Goal: Transaction & Acquisition: Purchase product/service

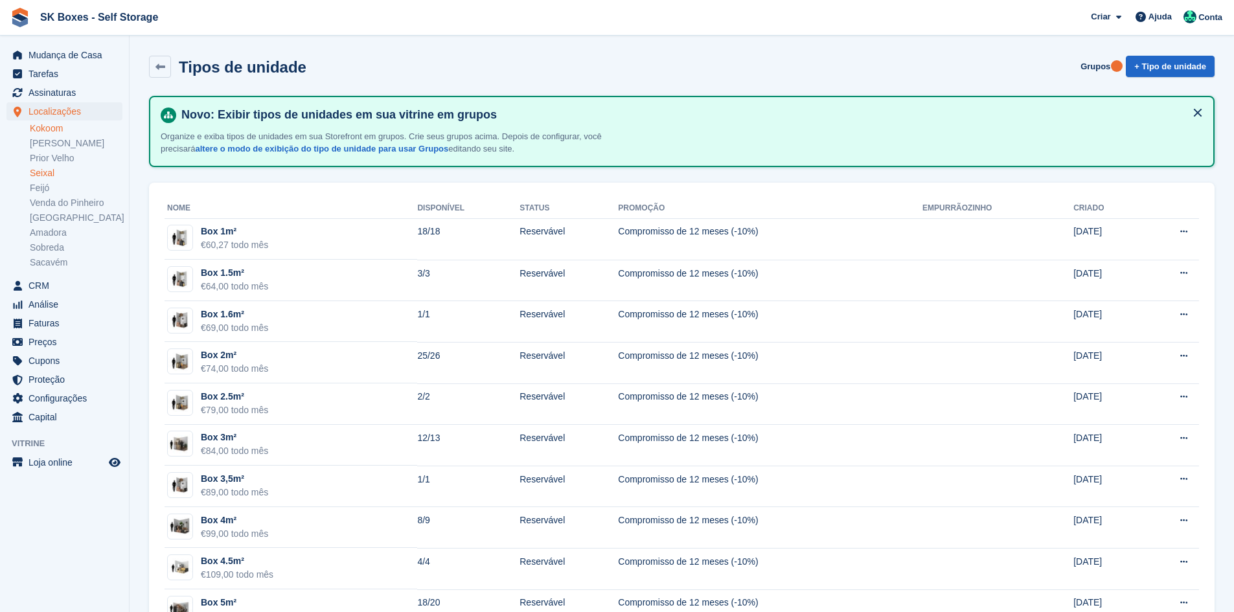
scroll to position [1696, 0]
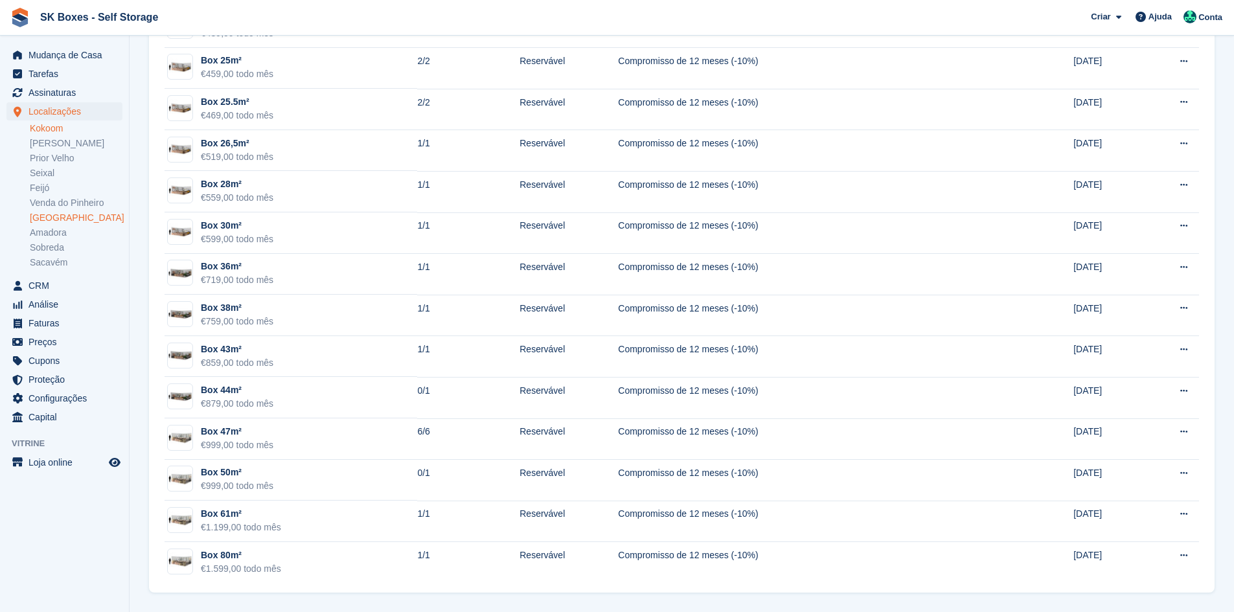
click at [37, 222] on link "[GEOGRAPHIC_DATA]" at bounding box center [76, 218] width 93 height 12
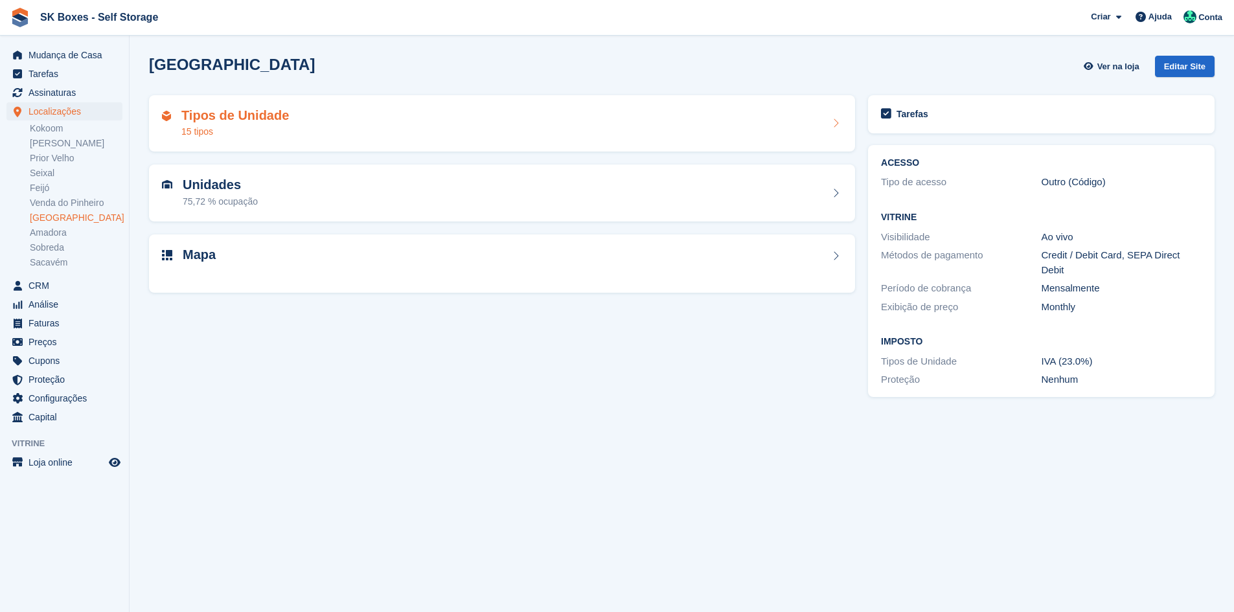
click at [225, 141] on div "Tipos de Unidade 15 tipos" at bounding box center [502, 123] width 706 height 57
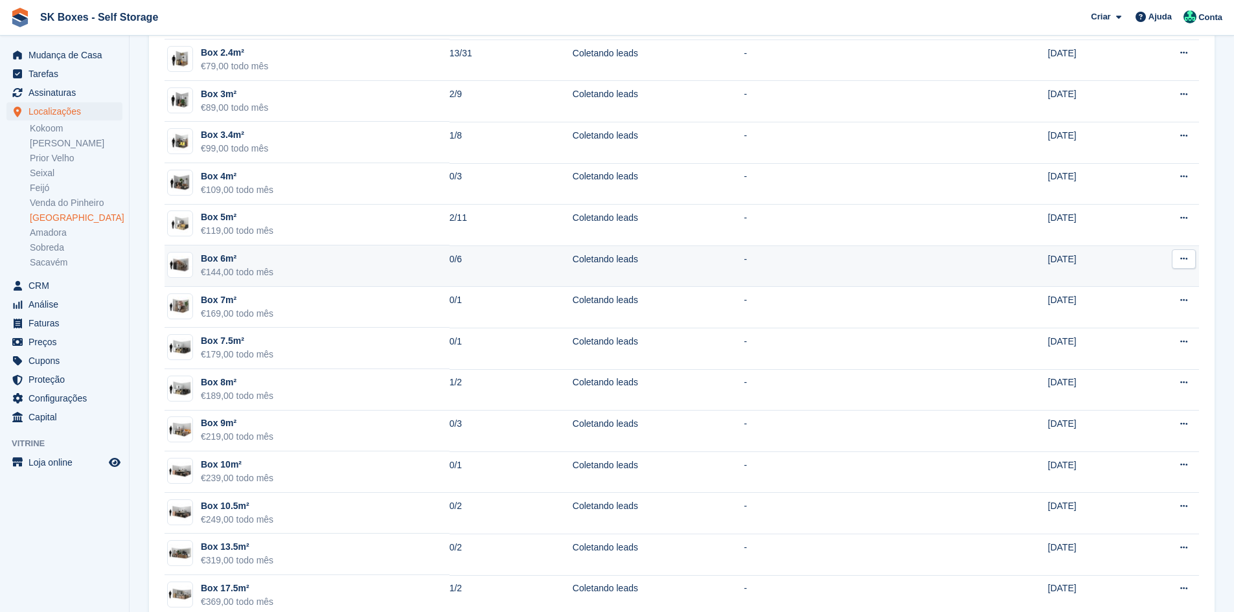
scroll to position [254, 0]
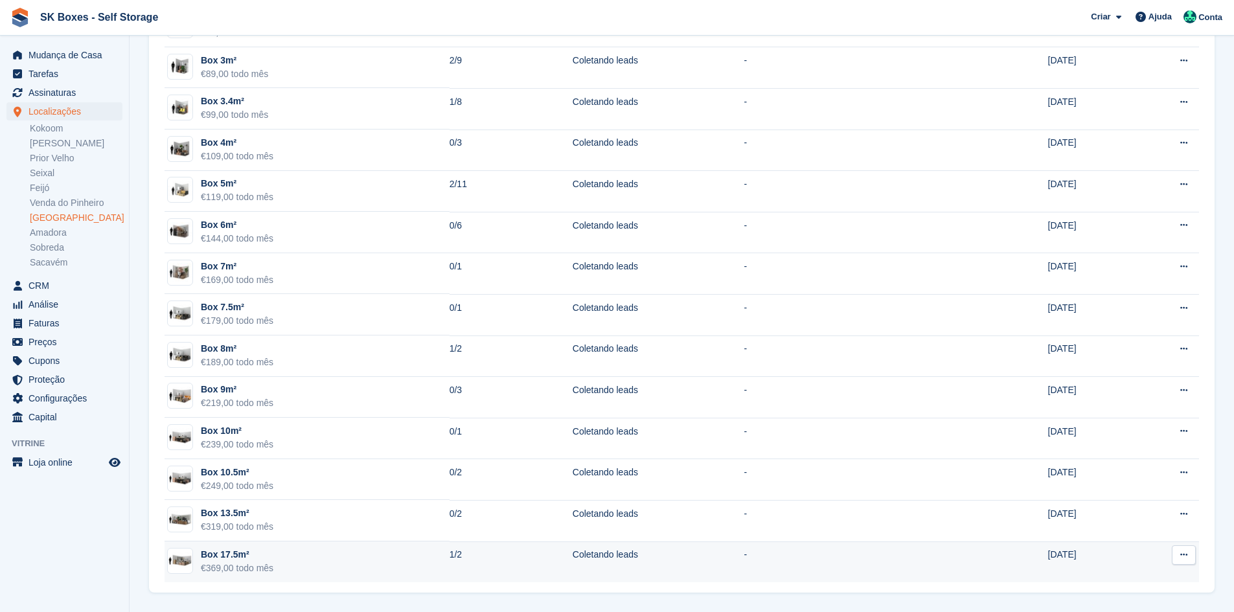
click at [358, 566] on td "Box 17.5m² €369,00 todo mês" at bounding box center [307, 562] width 285 height 41
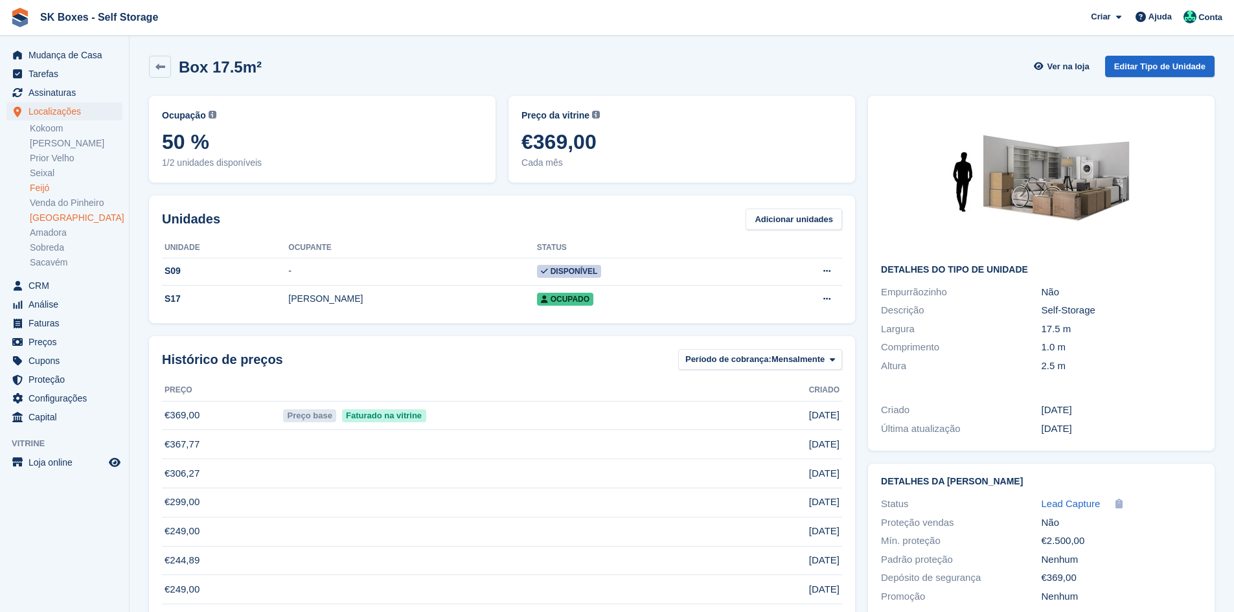
click at [49, 183] on link "Feijó" at bounding box center [76, 188] width 93 height 12
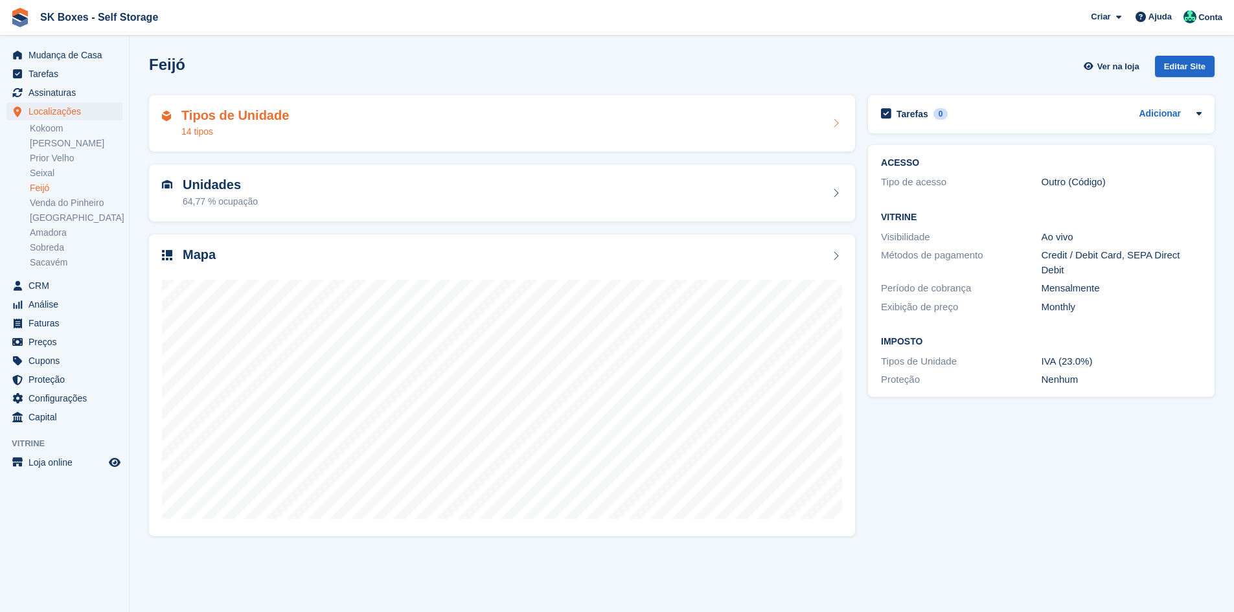
click at [208, 115] on h2 "Tipos de Unidade" at bounding box center [235, 115] width 108 height 15
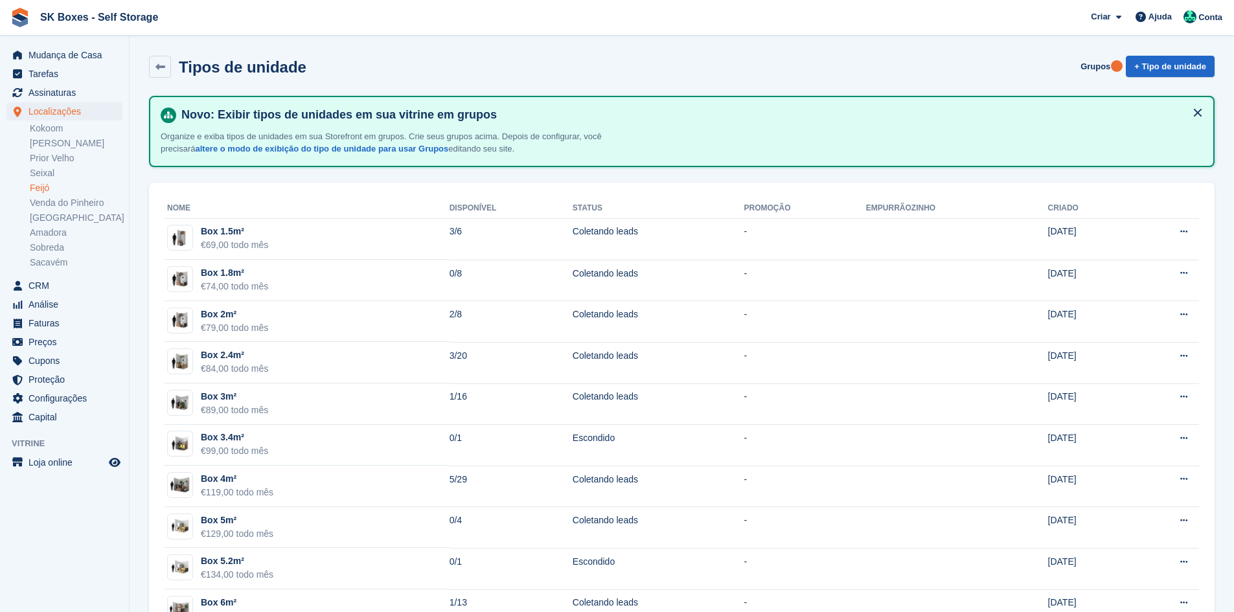
click at [43, 184] on link "Feijó" at bounding box center [76, 188] width 93 height 12
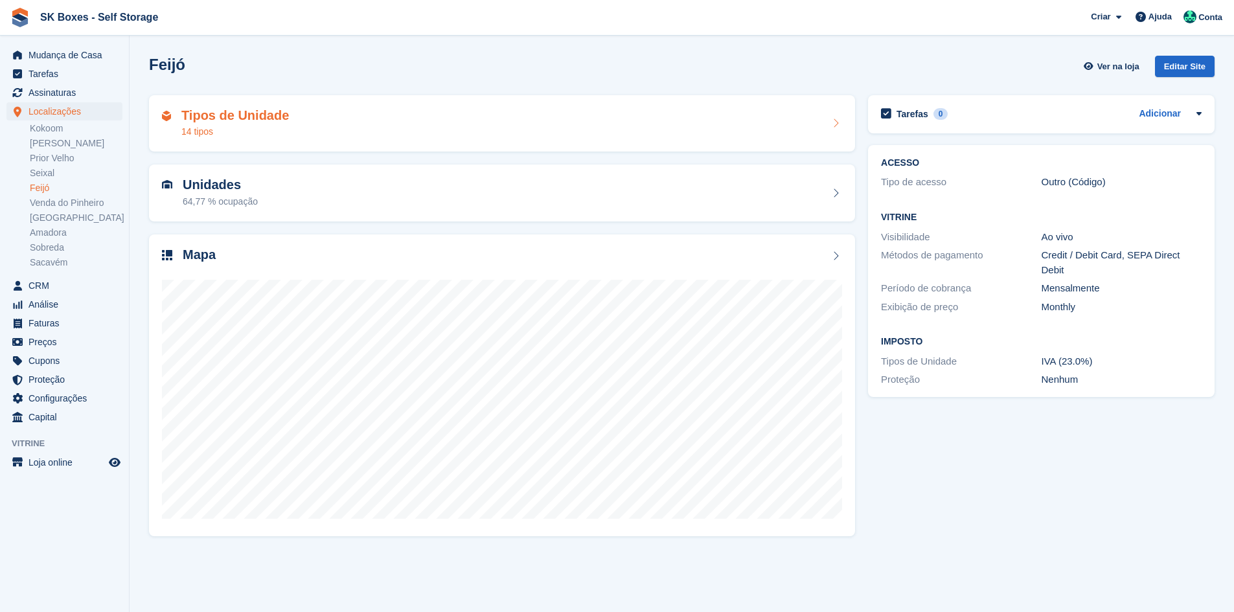
click at [248, 119] on h2 "Tipos de Unidade" at bounding box center [235, 115] width 108 height 15
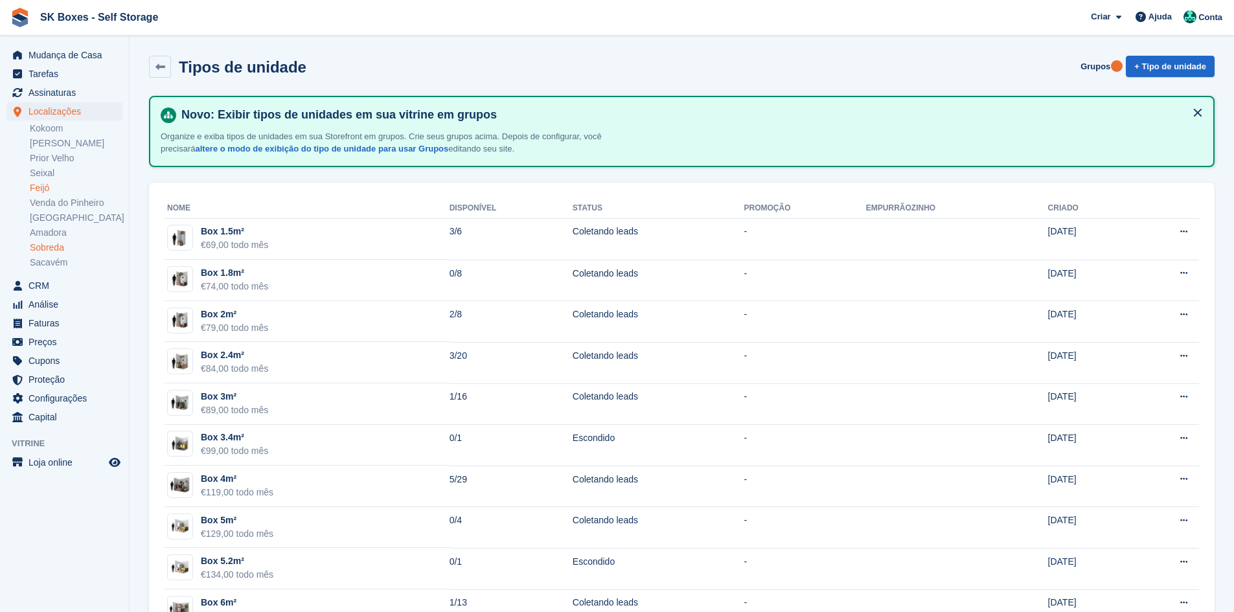
click at [51, 250] on link "Sobreda" at bounding box center [76, 248] width 93 height 12
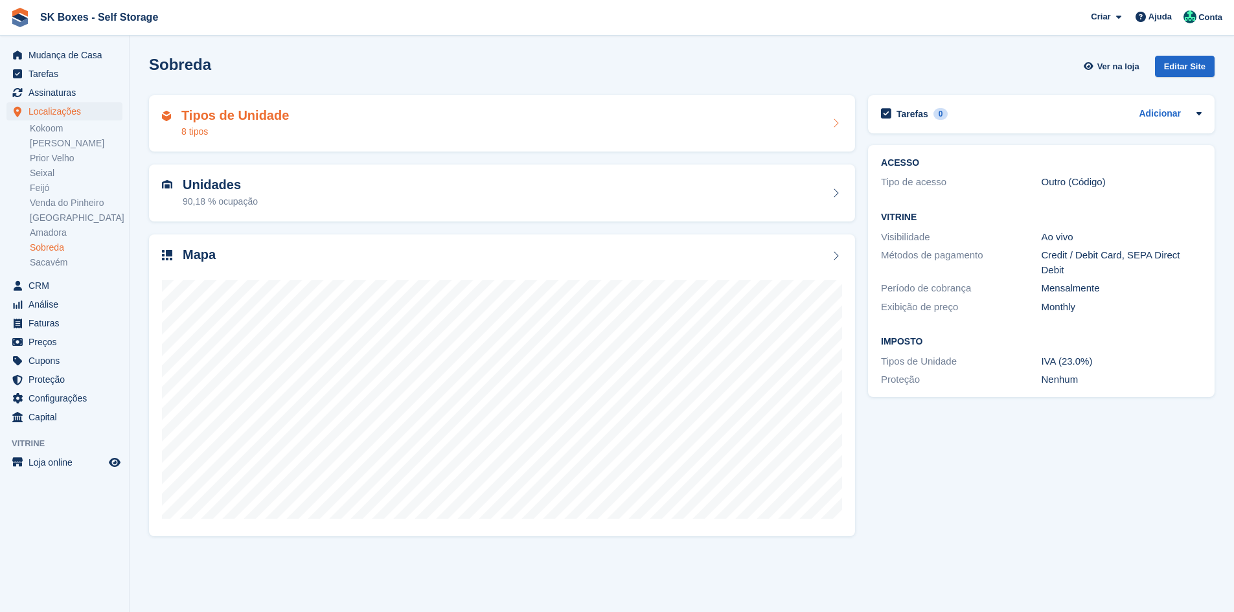
click at [188, 130] on div "8 tipos" at bounding box center [235, 132] width 108 height 14
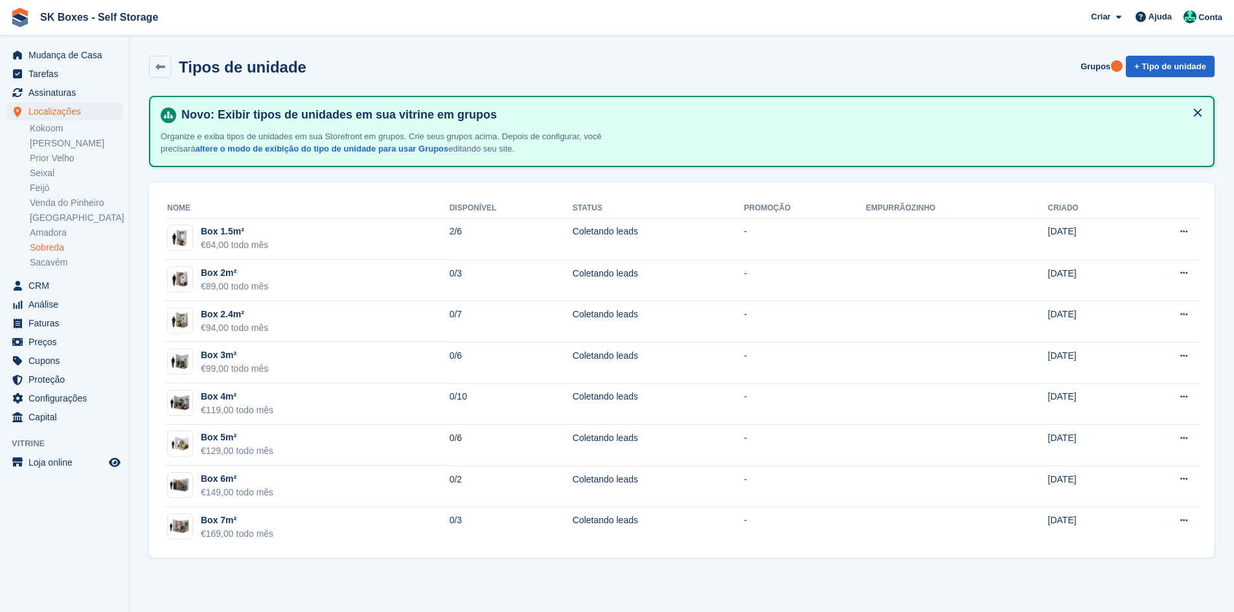
click at [86, 41] on div "Mudança de Casa Tarefas Assinaturas Assinaturas Assinaturas Aumento de preços N…" at bounding box center [64, 234] width 129 height 386
click at [86, 54] on span "Mudança de Casa" at bounding box center [68, 55] width 78 height 18
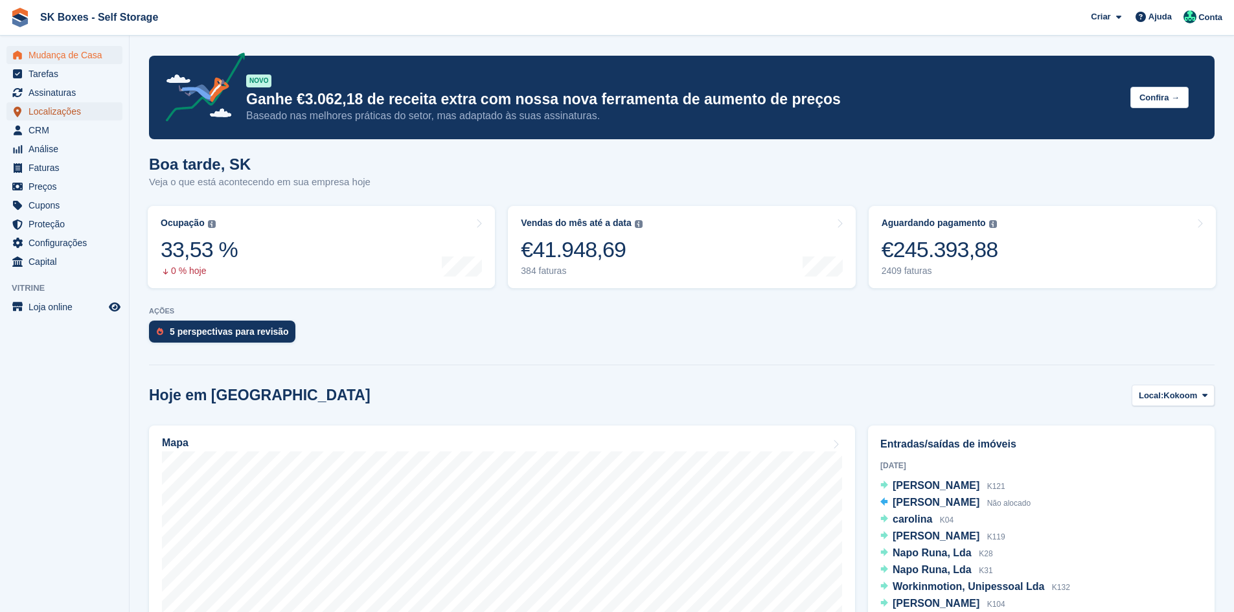
click at [49, 111] on span "Localizações" at bounding box center [68, 111] width 78 height 18
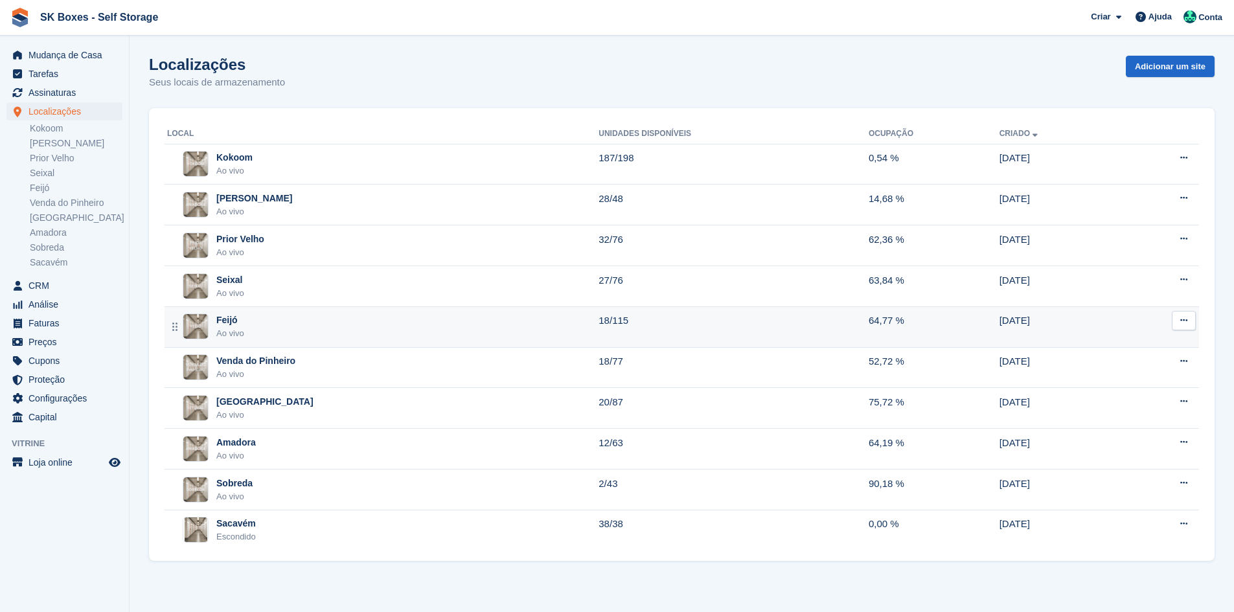
click at [295, 316] on div "Feijó Ao vivo" at bounding box center [383, 327] width 432 height 27
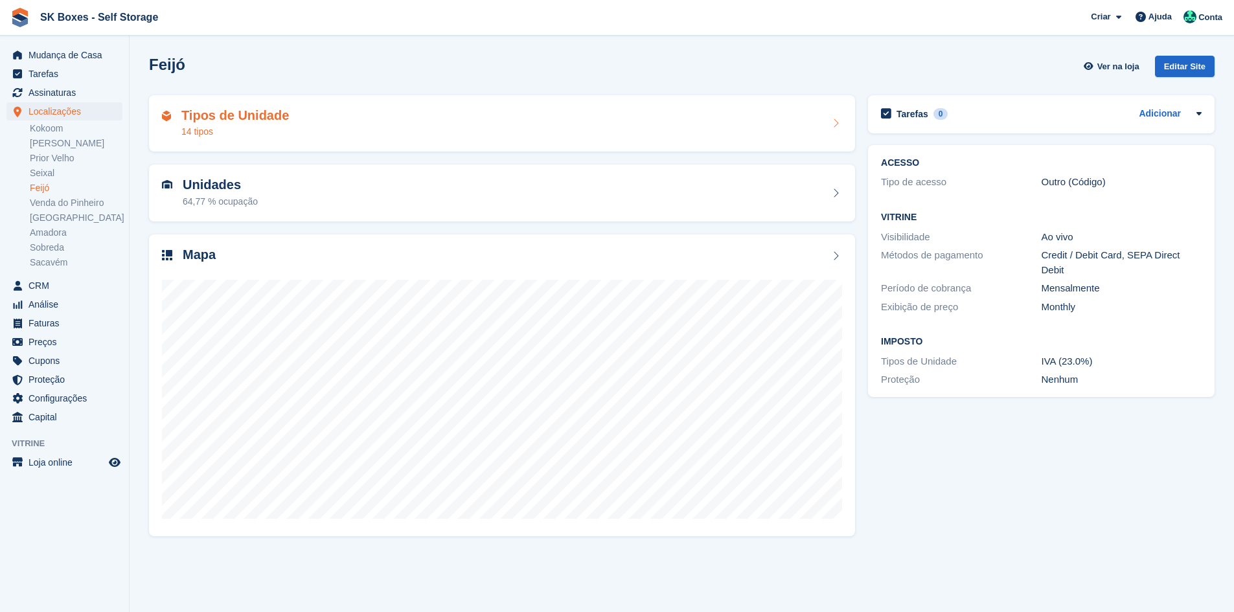
click at [275, 122] on h2 "Tipos de Unidade" at bounding box center [235, 115] width 108 height 15
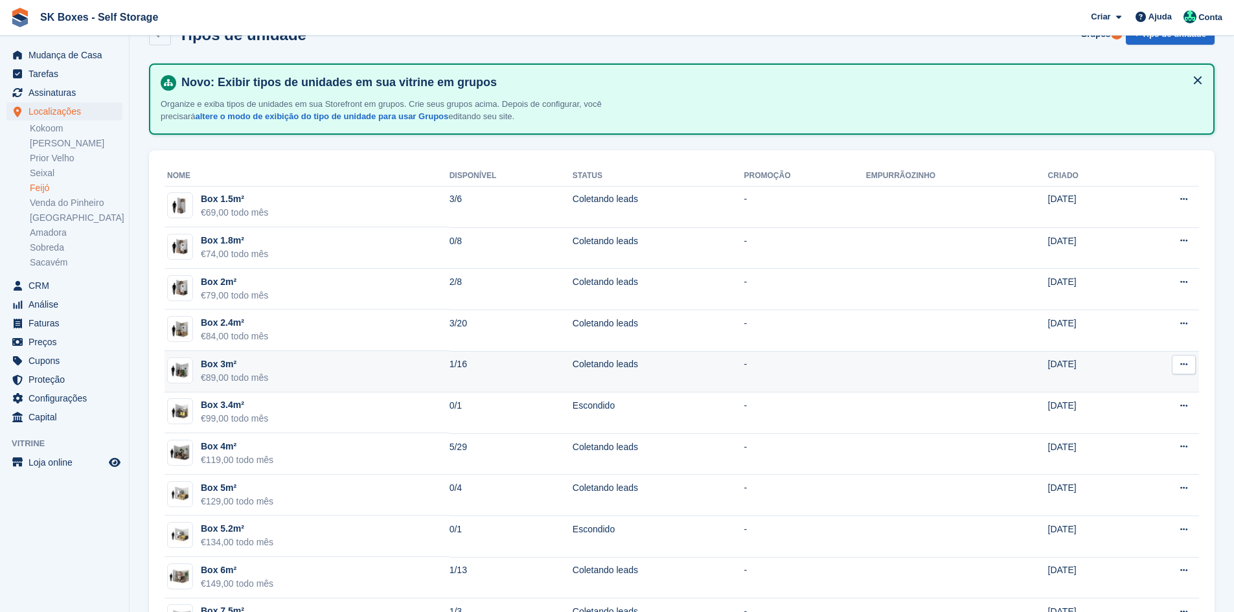
scroll to position [65, 0]
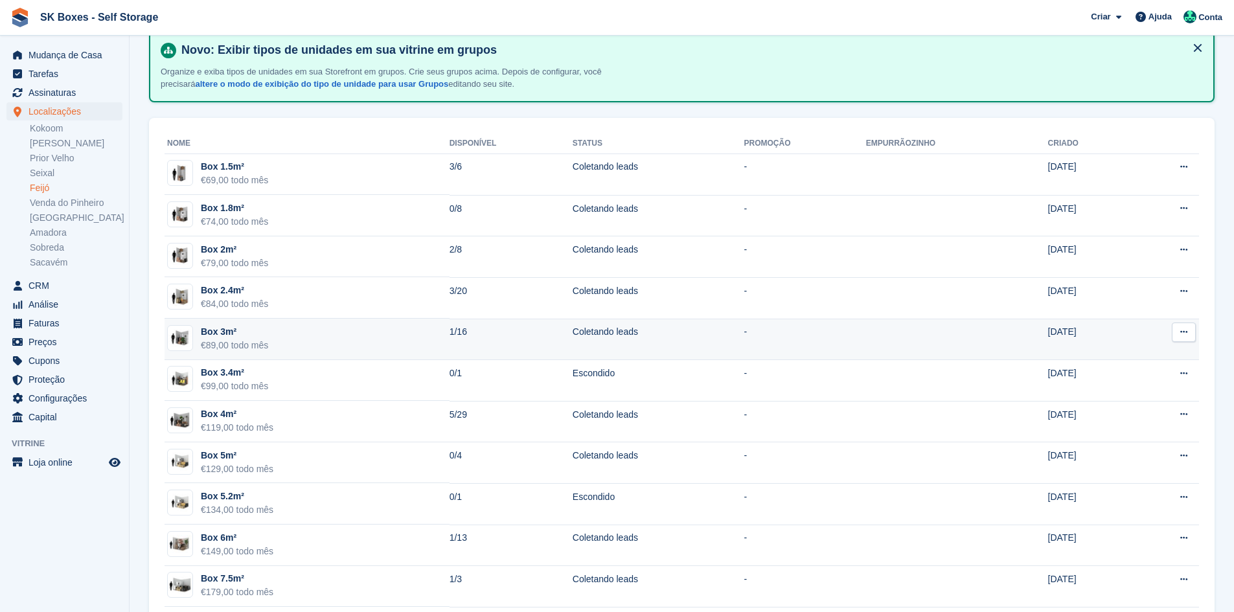
click at [286, 411] on td "Box 4m² €119,00 todo mês" at bounding box center [307, 421] width 285 height 41
